Goal: Transaction & Acquisition: Subscribe to service/newsletter

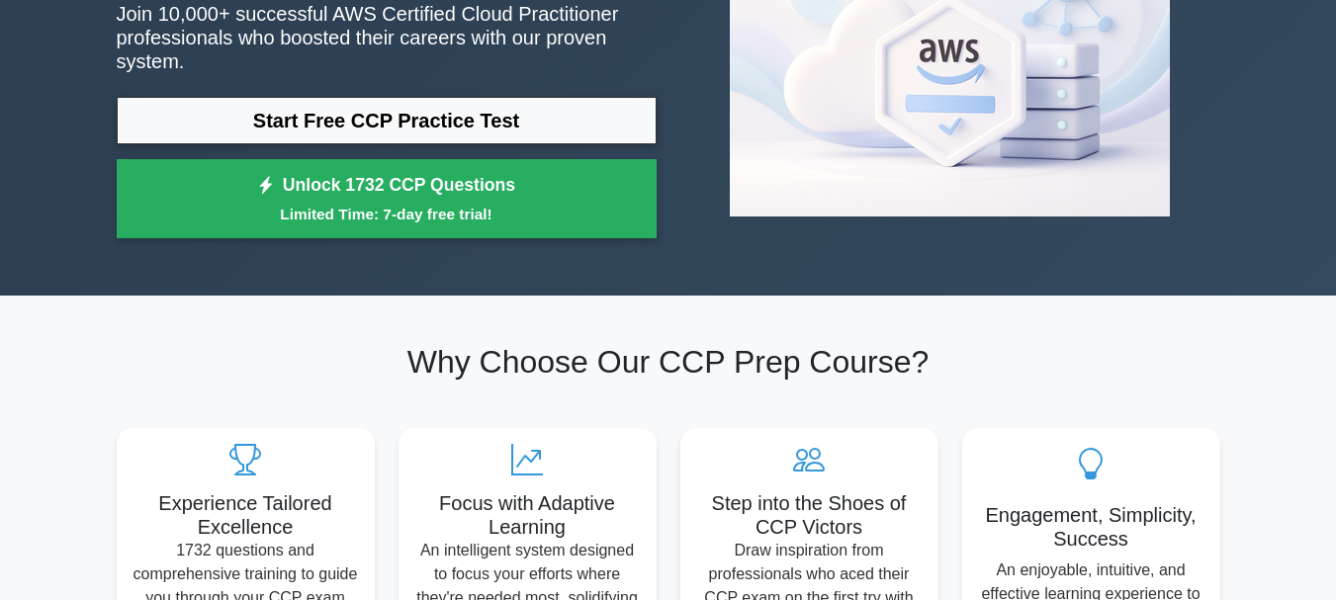
scroll to position [238, 0]
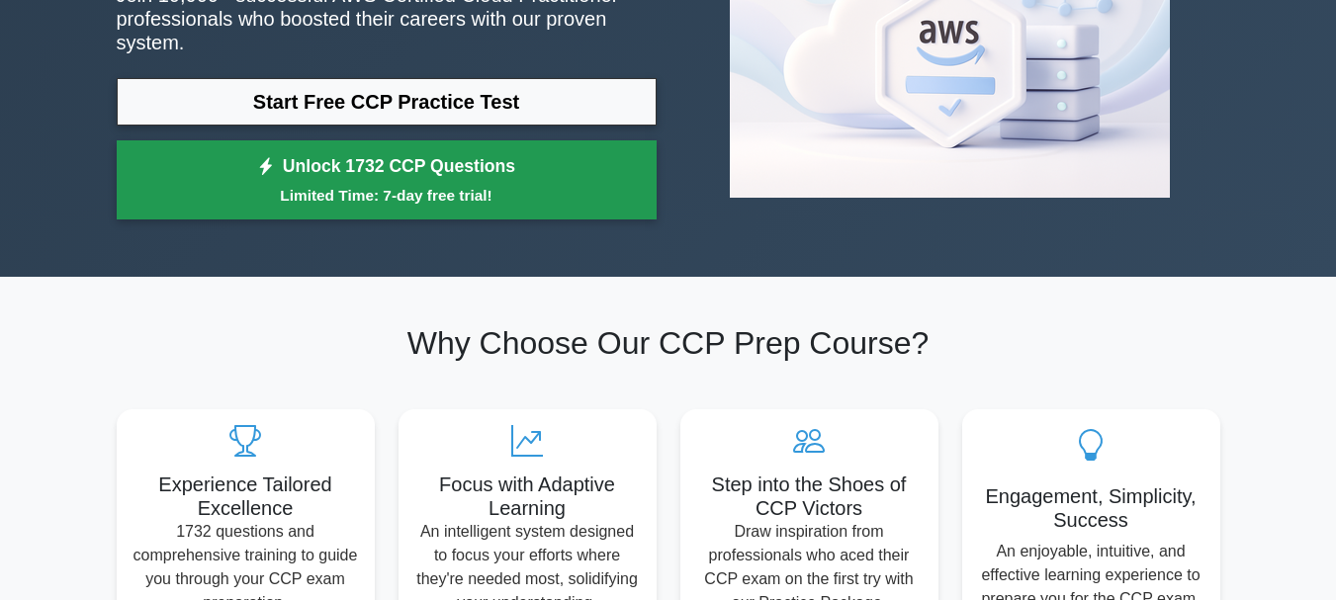
click at [256, 184] on small "Limited Time: 7-day free trial!" at bounding box center [386, 195] width 490 height 23
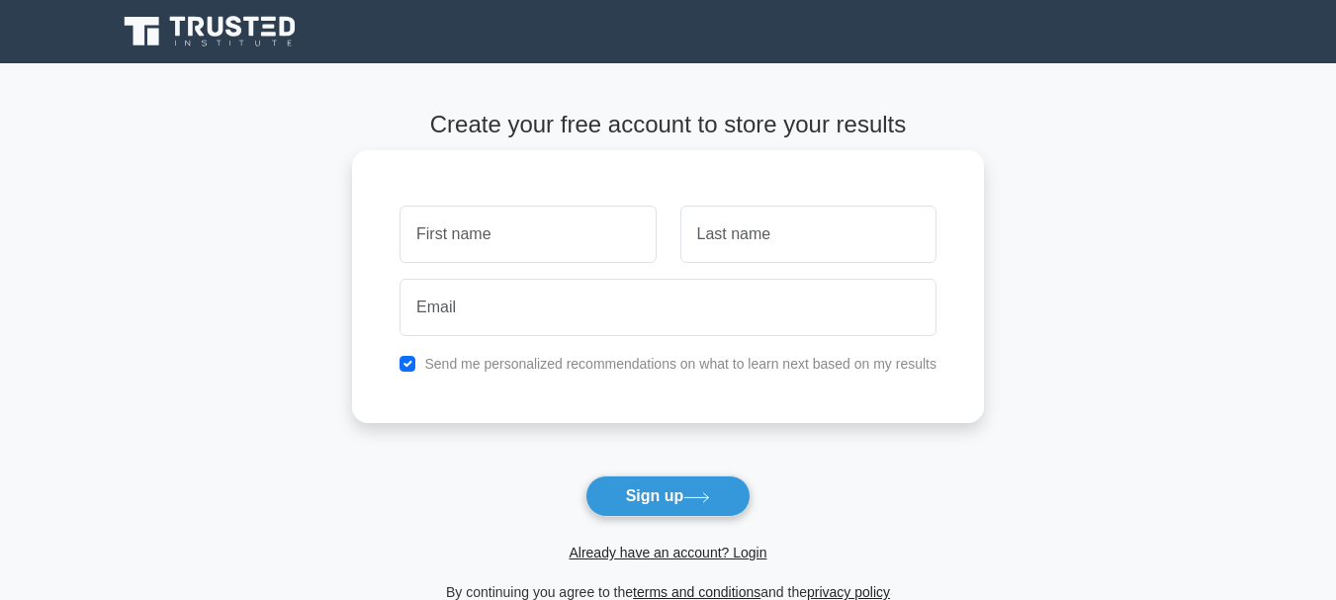
click at [458, 241] on input "text" at bounding box center [527, 234] width 256 height 57
type input "Daniel Ohizimede"
click at [708, 233] on input "text" at bounding box center [808, 234] width 256 height 57
type input "Alabi"
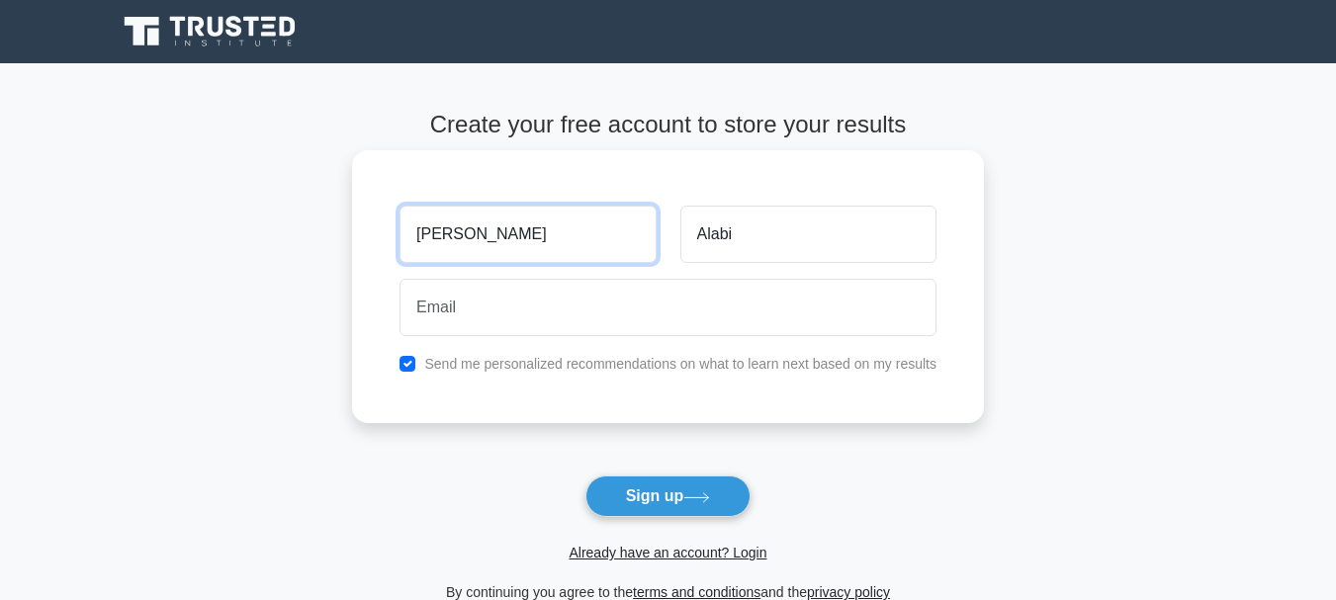
click at [574, 232] on input "Daniel Ohizimede" at bounding box center [527, 234] width 256 height 57
click at [568, 253] on input "Daniel Ohizimede" at bounding box center [527, 234] width 256 height 57
type input "D"
click at [553, 247] on input "text" at bounding box center [527, 234] width 256 height 57
type input "Daniel"
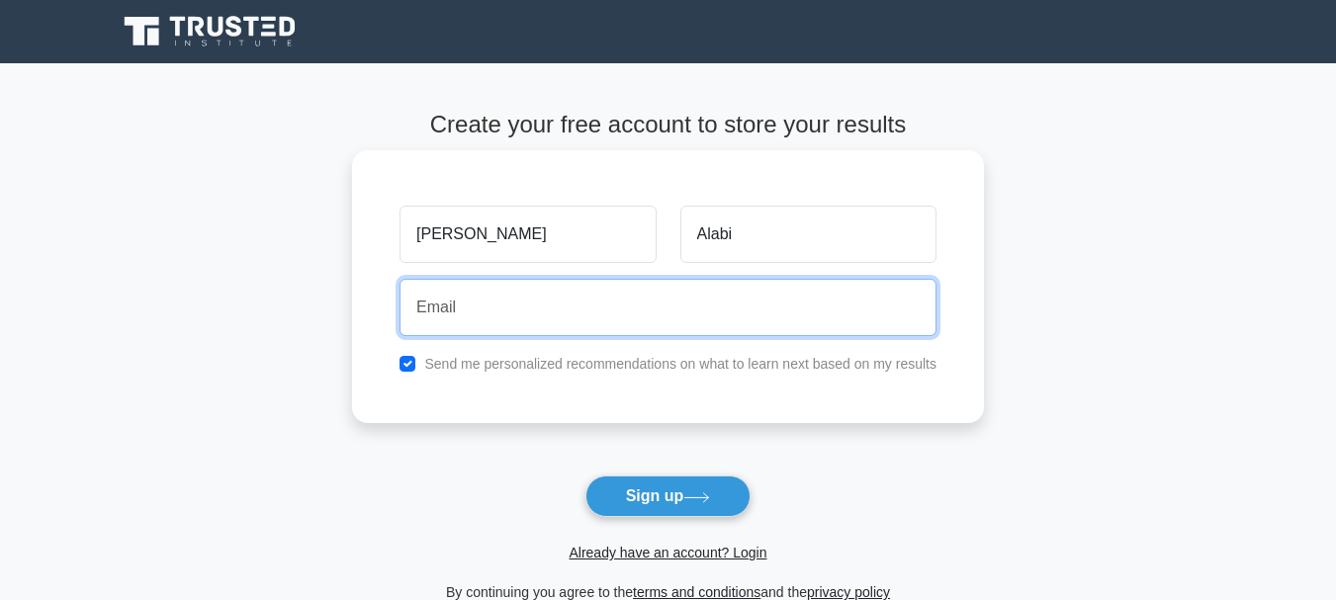
click at [541, 304] on input "email" at bounding box center [667, 307] width 537 height 57
type input "alabiohidaniel@gmail.com"
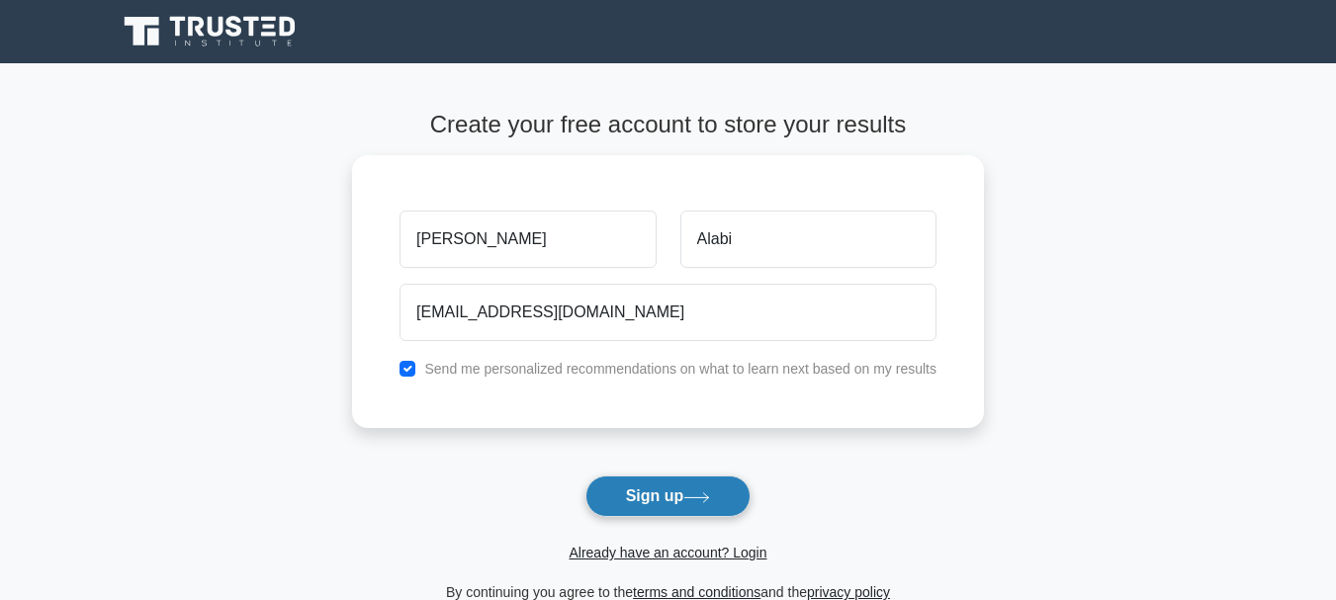
click at [679, 503] on button "Sign up" at bounding box center [668, 497] width 166 height 42
click at [679, 503] on form "Create your free account to store your results Daniel Alabi alabiohidaniel@gmai…" at bounding box center [668, 357] width 632 height 493
